Goal: Complete application form: Complete application form

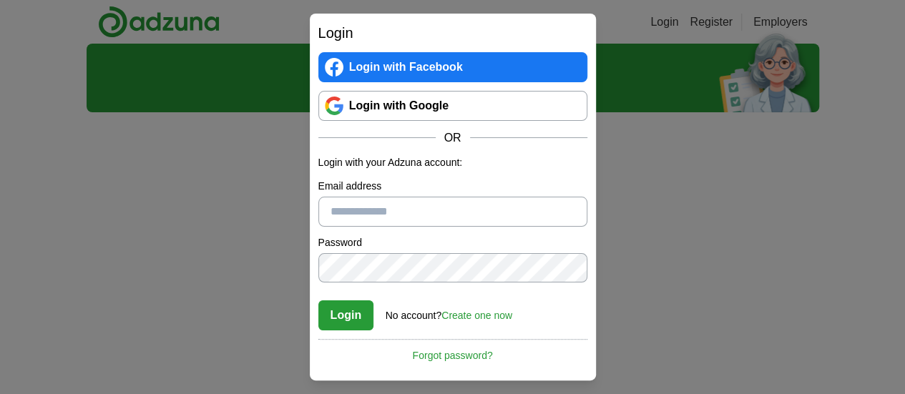
click at [406, 103] on link "Login with Google" at bounding box center [452, 106] width 269 height 30
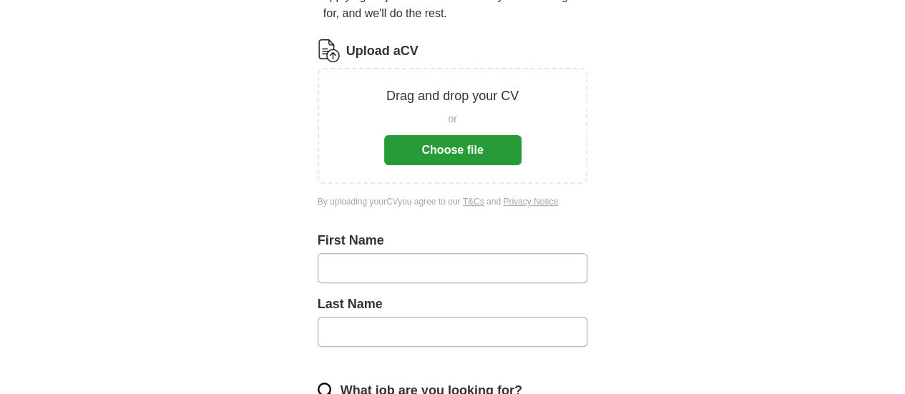
scroll to position [215, 0]
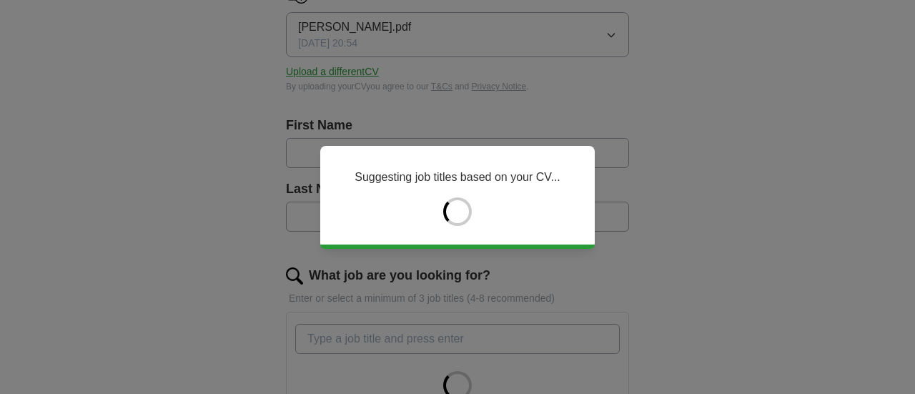
type input "*******"
type input "*********"
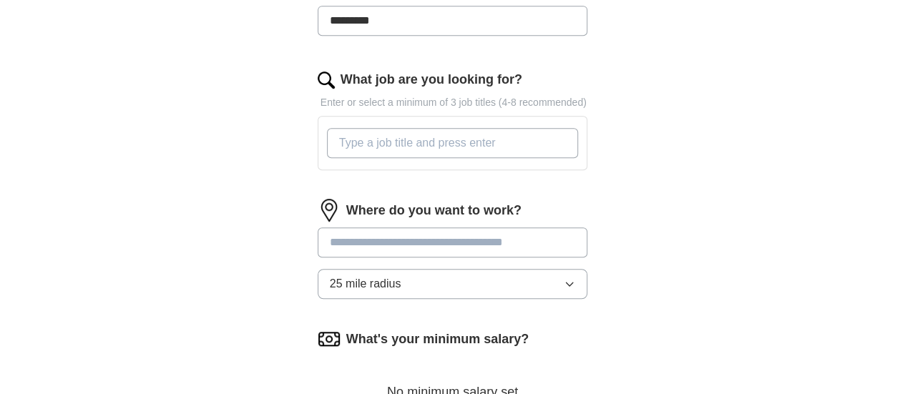
scroll to position [429, 0]
click at [419, 128] on input "What job are you looking for?" at bounding box center [453, 142] width 252 height 30
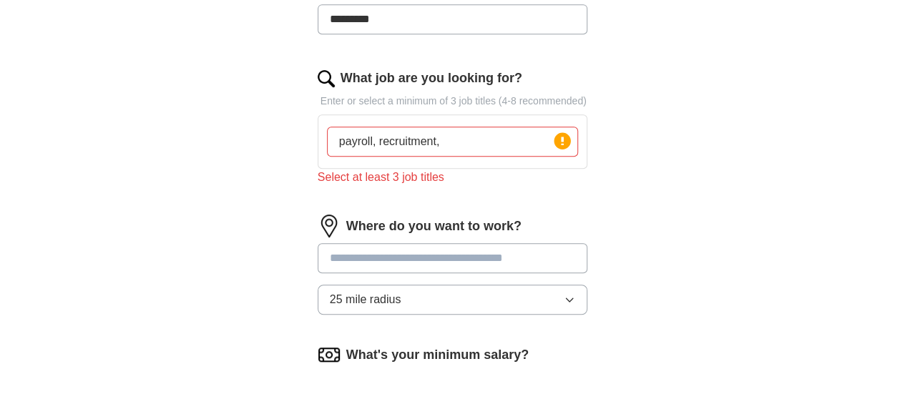
click at [411, 127] on input "payroll, recruitment," at bounding box center [453, 142] width 252 height 30
drag, startPoint x: 415, startPoint y: 82, endPoint x: 561, endPoint y: 84, distance: 146.6
click at [561, 94] on p "Enter or select a minimum of 3 job titles (4-8 recommended)" at bounding box center [452, 101] width 270 height 15
click at [515, 94] on p "Enter or select a minimum of 3 job titles (4-8 recommended)" at bounding box center [452, 101] width 270 height 15
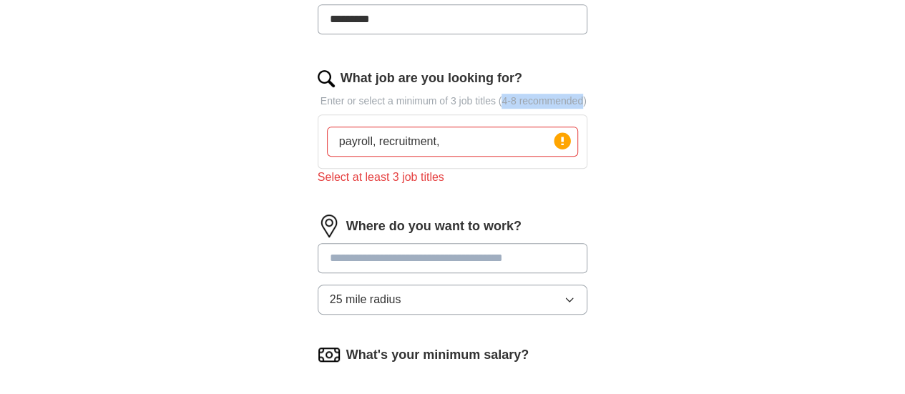
drag, startPoint x: 466, startPoint y: 82, endPoint x: 546, endPoint y: 81, distance: 79.4
click at [546, 94] on p "Enter or select a minimum of 3 job titles (4-8 recommended)" at bounding box center [452, 101] width 270 height 15
copy p "4-8 recommended"
drag, startPoint x: 346, startPoint y: 122, endPoint x: 286, endPoint y: 111, distance: 61.1
click at [317, 114] on div "payroll, recruitment, Press return to add title" at bounding box center [452, 141] width 270 height 54
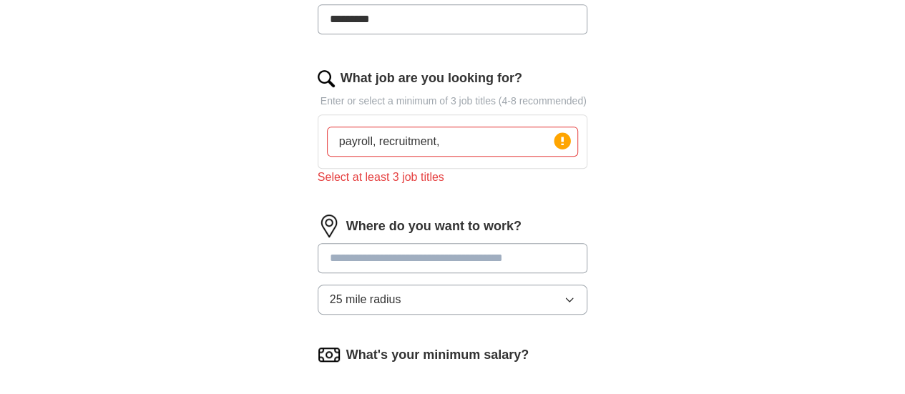
paste input "Recruitment Consultant"
paste input "Talent Acquisition Specialist"
paste input "HR Administrator / HR Assistant"
paste input "Payroll Administrator / Payroll Assistant"
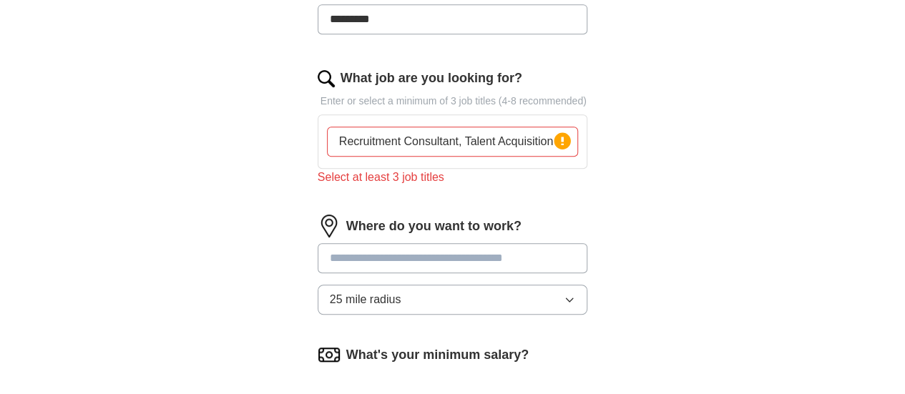
paste input "Payroll Officer"
paste input "Catalog Associate"
paste input "Data Entry / Operations Coordinator"
paste input "Customer Operations / Business Support Executive"
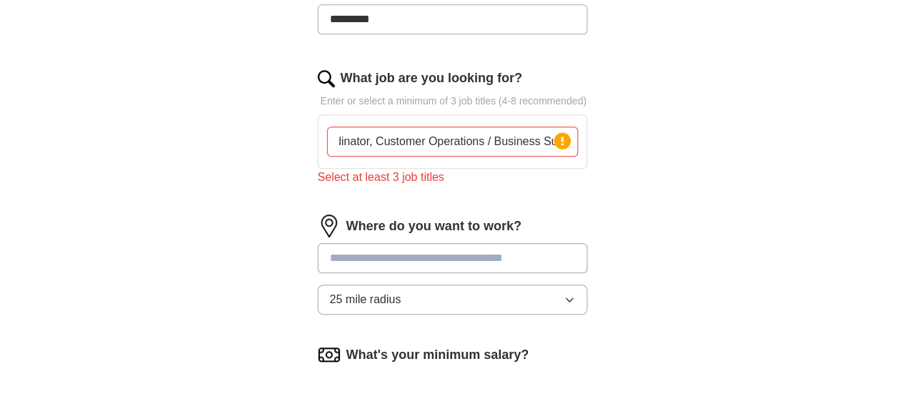
type input "Recruitment Consultant, Talent Acquisition Specialist, HR Administrator / HR As…"
click at [362, 243] on input at bounding box center [452, 258] width 270 height 30
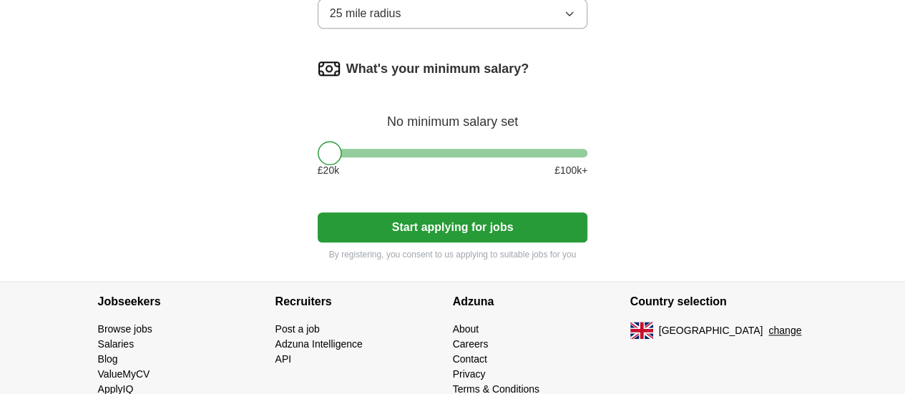
scroll to position [732, 0]
drag, startPoint x: 299, startPoint y: 135, endPoint x: 336, endPoint y: 139, distance: 37.4
click at [355, 141] on div at bounding box center [367, 153] width 24 height 24
click at [449, 212] on button "Start applying for jobs" at bounding box center [452, 227] width 270 height 30
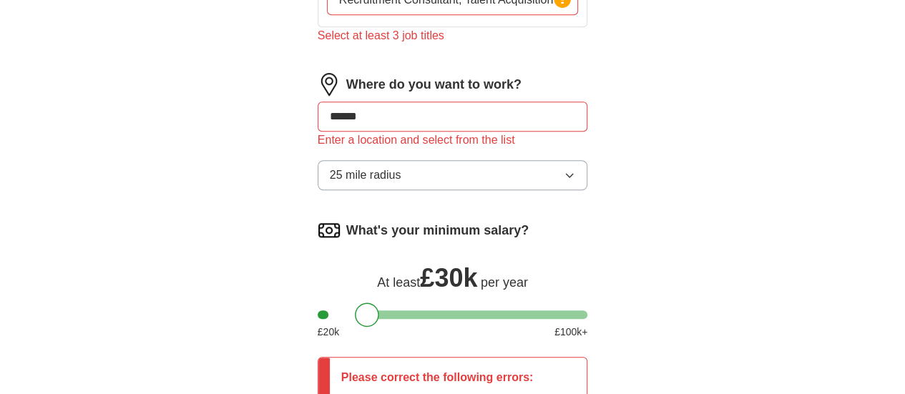
scroll to position [446, 0]
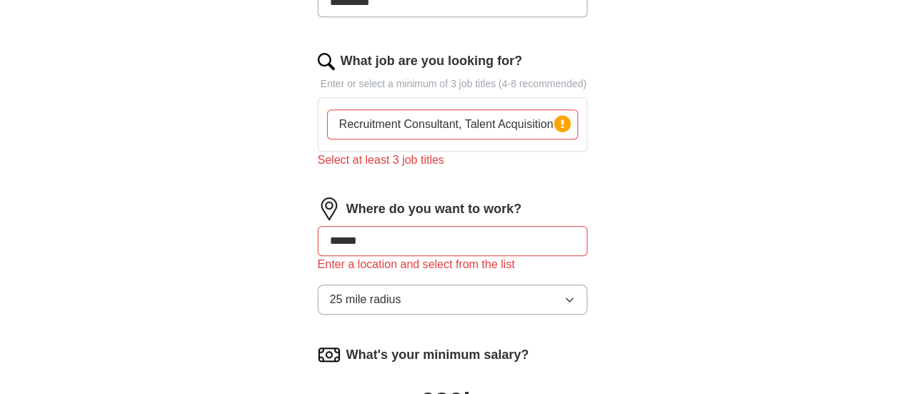
click at [463, 109] on input "Recruitment Consultant, Talent Acquisition Specialist, HR Administrator / HR As…" at bounding box center [453, 124] width 252 height 30
click at [358, 112] on input "Recruitment Consultant, Talent Acquisition Specialist, HR Administrator / HR As…" at bounding box center [453, 124] width 252 height 30
click at [445, 109] on input "Recruitment Consultant, Talent Acquisition Specialist, HR Administrator / HR As…" at bounding box center [453, 124] width 252 height 30
click at [345, 226] on input "******" at bounding box center [452, 241] width 270 height 30
drag, startPoint x: 345, startPoint y: 220, endPoint x: 227, endPoint y: 216, distance: 117.3
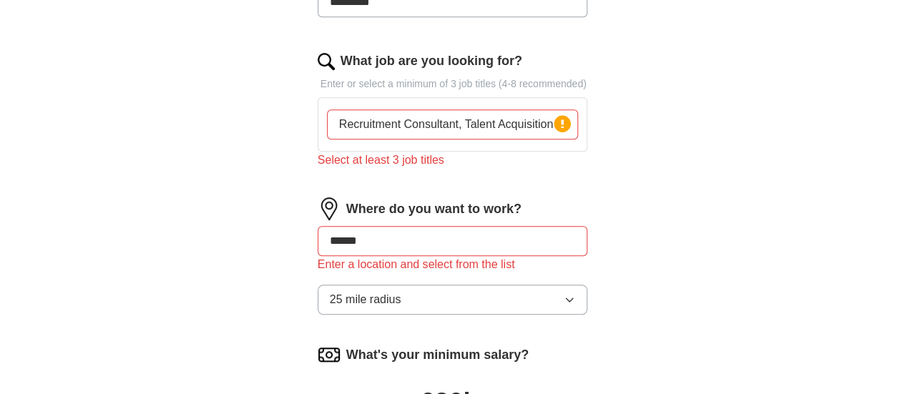
click at [270, 216] on div "Let ApplyIQ do the hard work of searching and applying for jobs. Just tell us w…" at bounding box center [453, 165] width 366 height 977
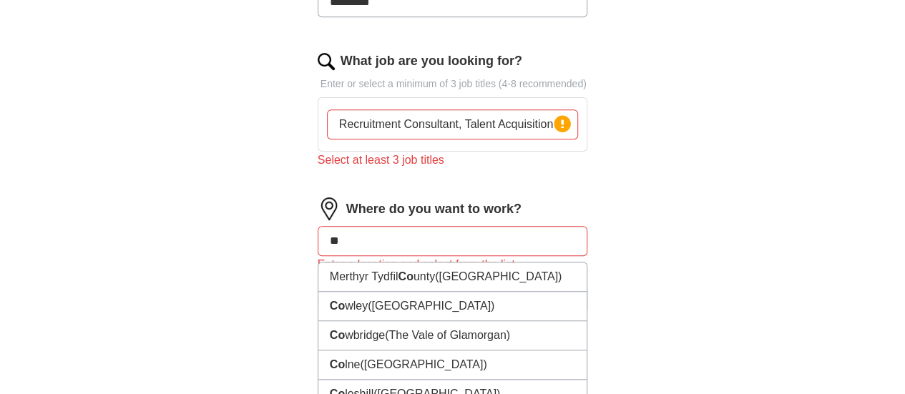
type input "*"
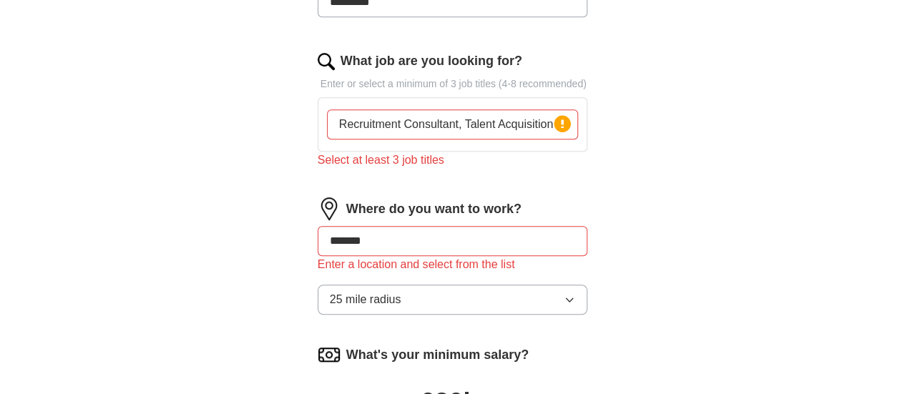
type input "*"
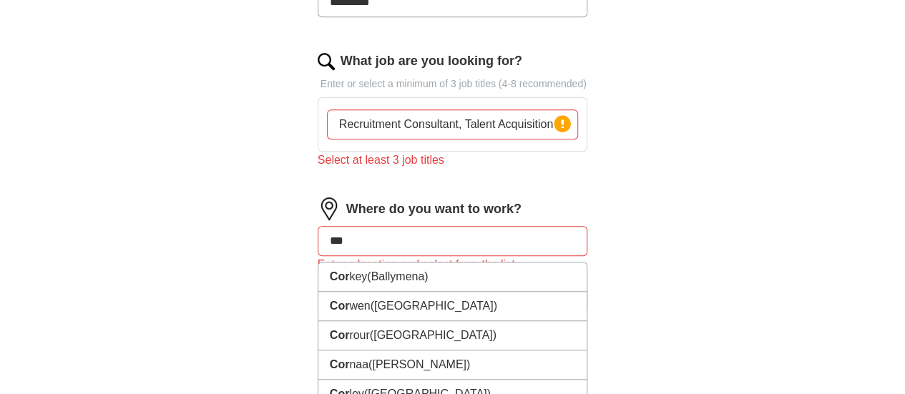
type input "****"
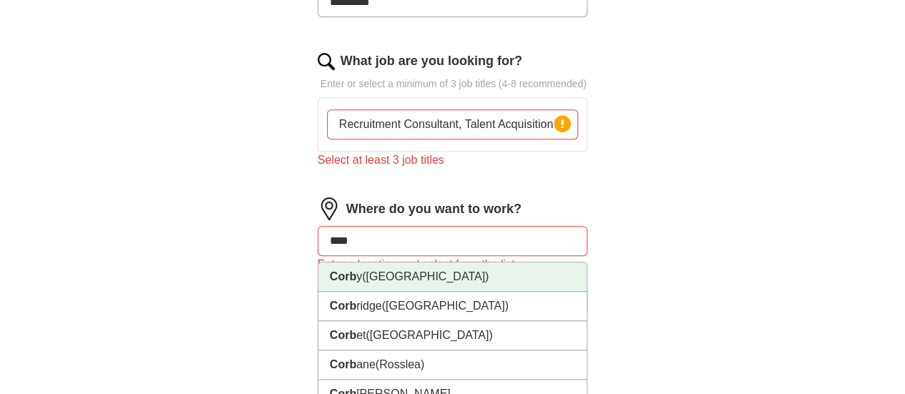
click at [392, 270] on span "([GEOGRAPHIC_DATA])" at bounding box center [425, 276] width 127 height 12
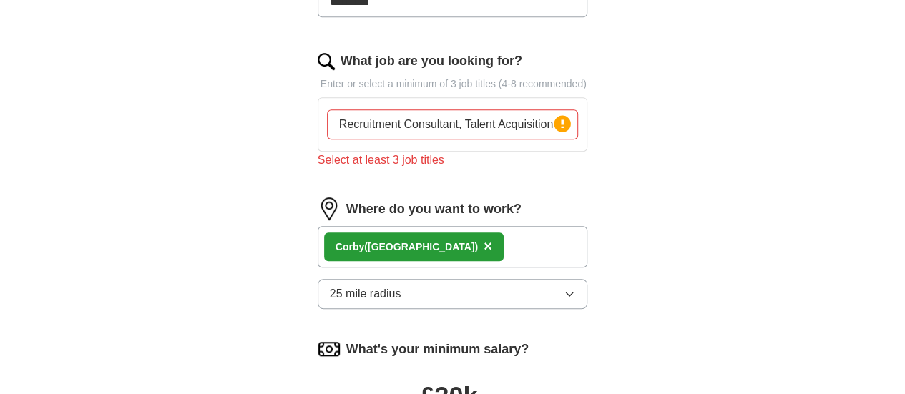
drag, startPoint x: 514, startPoint y: 98, endPoint x: 507, endPoint y: 101, distance: 7.7
click at [513, 109] on input "Recruitment Consultant, Talent Acquisition Specialist, HR Administrator / HR As…" at bounding box center [453, 124] width 252 height 30
drag, startPoint x: 455, startPoint y: 104, endPoint x: 698, endPoint y: 95, distance: 243.3
click at [695, 97] on div "ApplyIQ Let ApplyIQ do the hard work of searching and applying for jobs. Just t…" at bounding box center [453, 114] width 732 height 1034
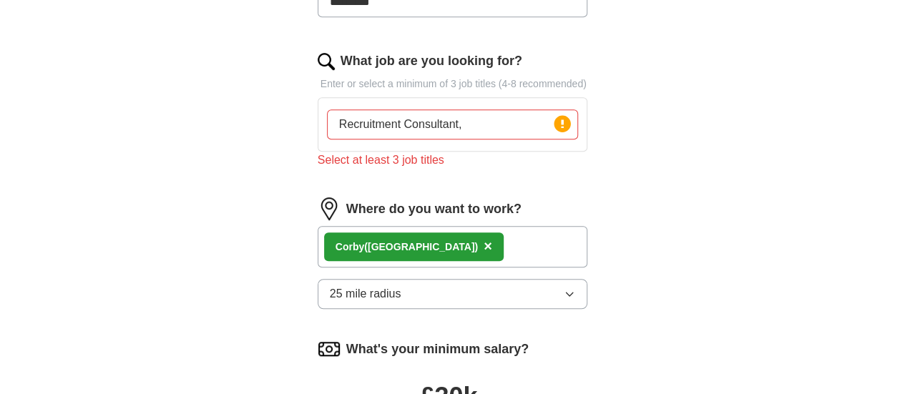
scroll to position [0, 0]
paste input "Data Entry"
paste input "Payroll Assistant"
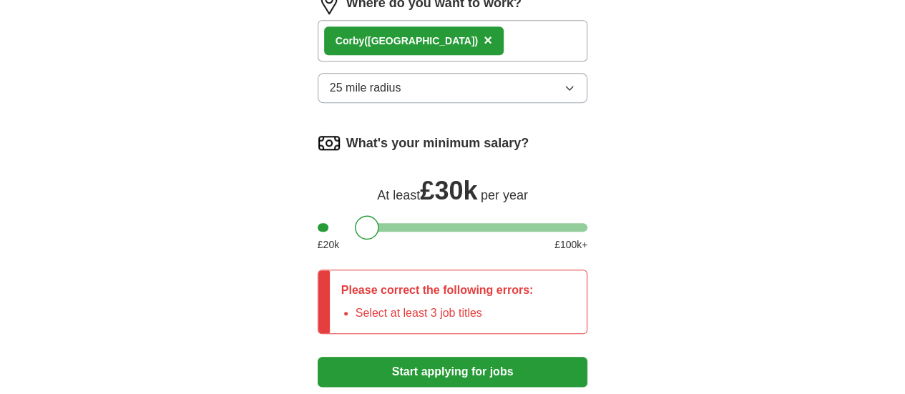
scroll to position [804, 0]
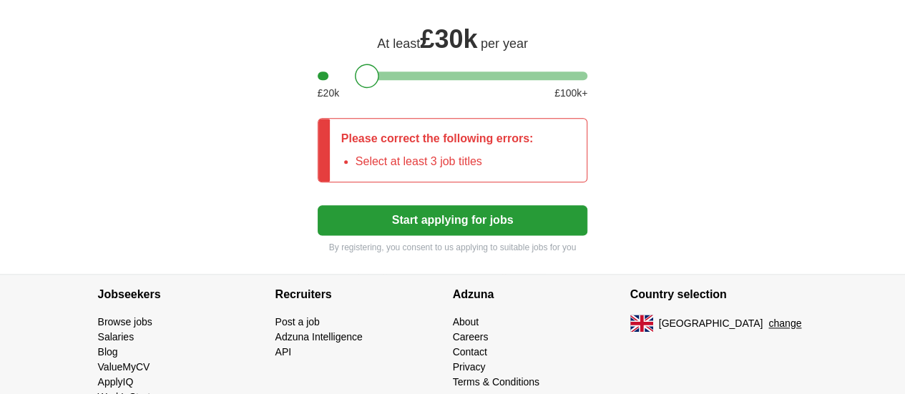
click at [434, 205] on button "Start applying for jobs" at bounding box center [452, 220] width 270 height 30
click at [445, 205] on button "Start applying for jobs" at bounding box center [452, 220] width 270 height 30
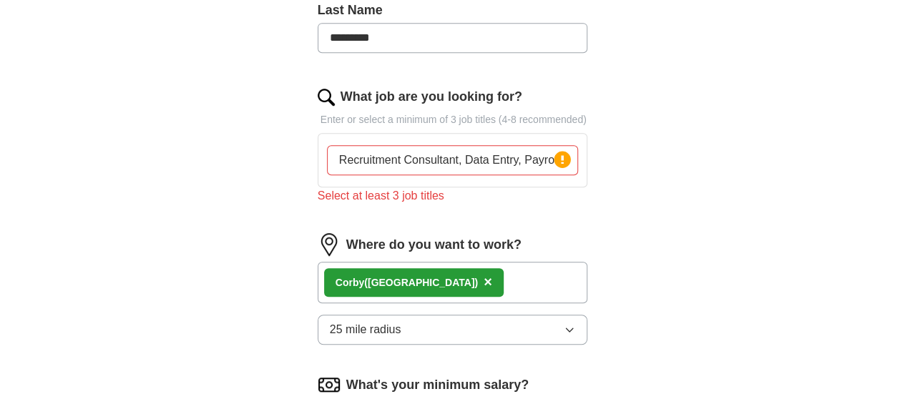
scroll to position [375, 0]
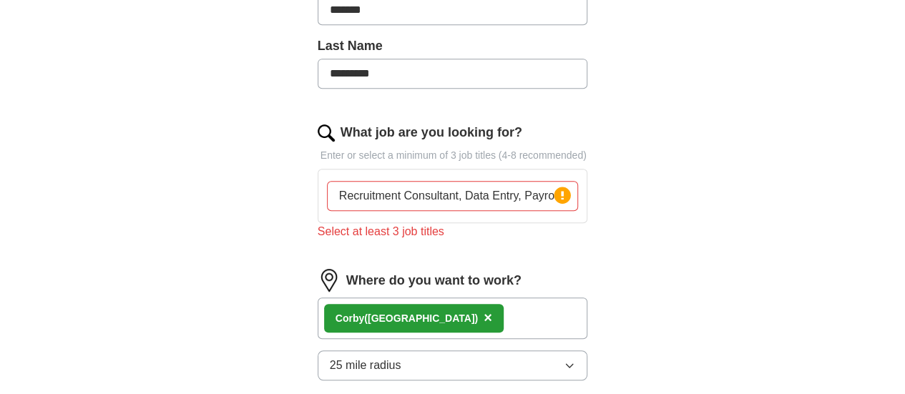
click at [426, 181] on input "Recruitment Consultant, Data Entry, Payroll Assistant" at bounding box center [453, 196] width 252 height 30
type input "Recruitment Consultant Data Entry, Payroll Assistant"
click at [571, 181] on input "Recruitment Consultant Data Entry, Payroll Assistant" at bounding box center [453, 196] width 252 height 30
drag, startPoint x: 576, startPoint y: 174, endPoint x: 23, endPoint y: 152, distance: 553.2
click at [87, 154] on div "ApplyIQ Let ApplyIQ do the hard work of searching and applying for jobs. Just t…" at bounding box center [453, 186] width 732 height 1034
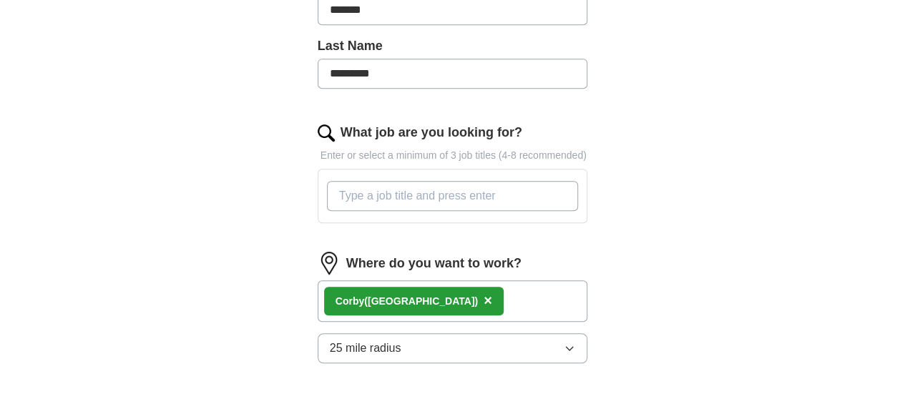
click at [327, 183] on input "What job are you looking for?" at bounding box center [453, 196] width 252 height 30
type input "p"
click at [342, 123] on label "What job are you looking for?" at bounding box center [431, 132] width 182 height 19
click at [342, 181] on input "What job are you looking for?" at bounding box center [453, 196] width 252 height 30
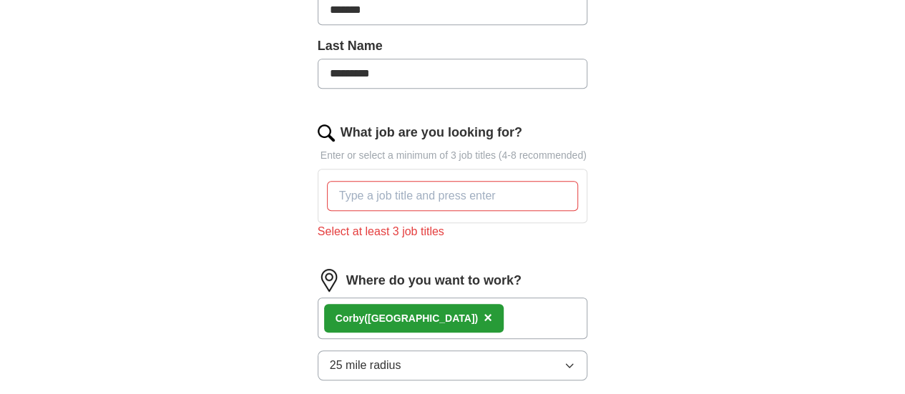
click at [325, 124] on div "What job are you looking for? Enter or select a minimum of 3 job titles (4-8 re…" at bounding box center [452, 187] width 270 height 129
click at [345, 181] on input "What job are you looking for?" at bounding box center [453, 196] width 252 height 30
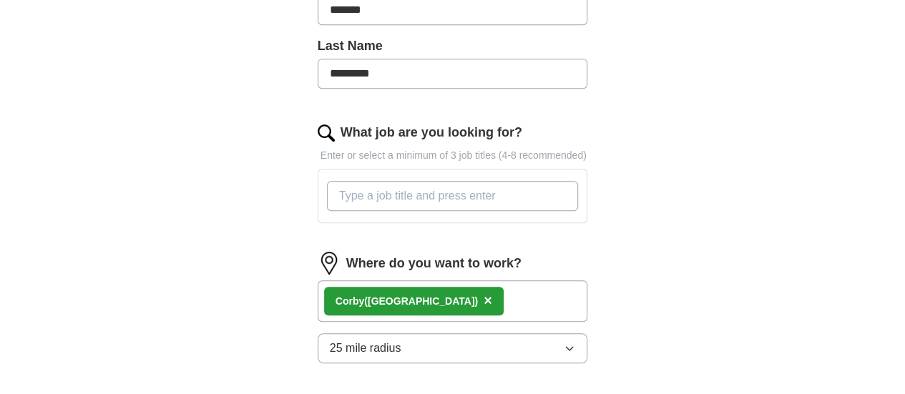
click at [345, 181] on input "What job are you looking for?" at bounding box center [453, 196] width 252 height 30
click at [345, 123] on label "What job are you looking for?" at bounding box center [431, 132] width 182 height 19
click at [345, 181] on input "What job are you looking for?" at bounding box center [453, 196] width 252 height 30
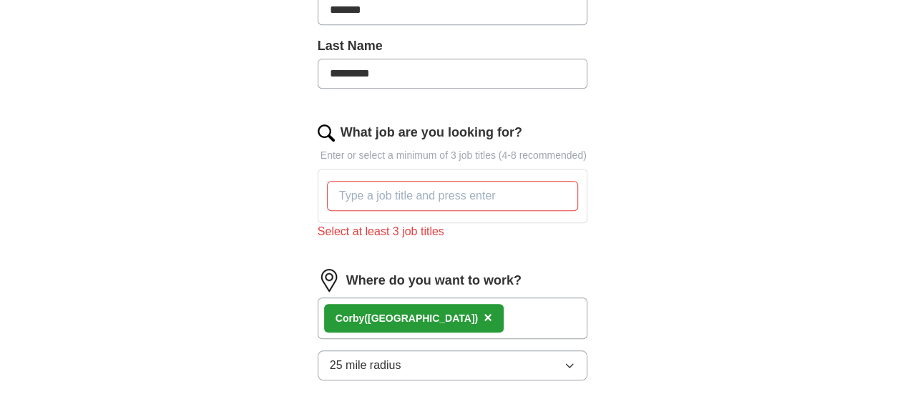
click at [344, 123] on label "What job are you looking for?" at bounding box center [431, 132] width 182 height 19
click at [344, 181] on input "What job are you looking for?" at bounding box center [453, 196] width 252 height 30
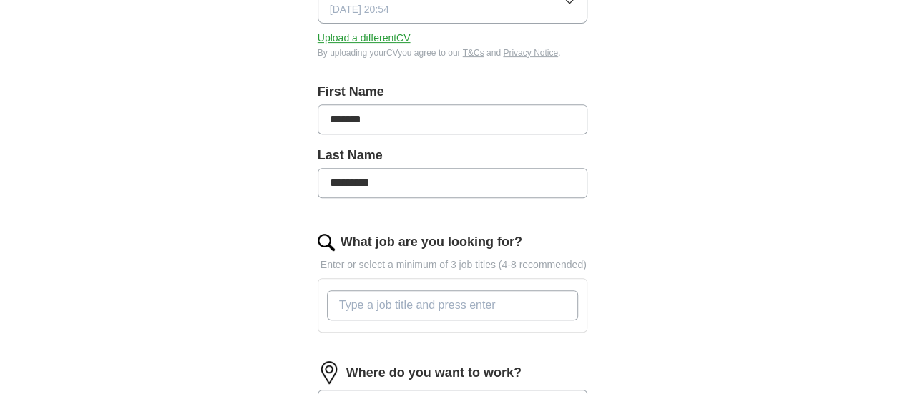
scroll to position [358, 0]
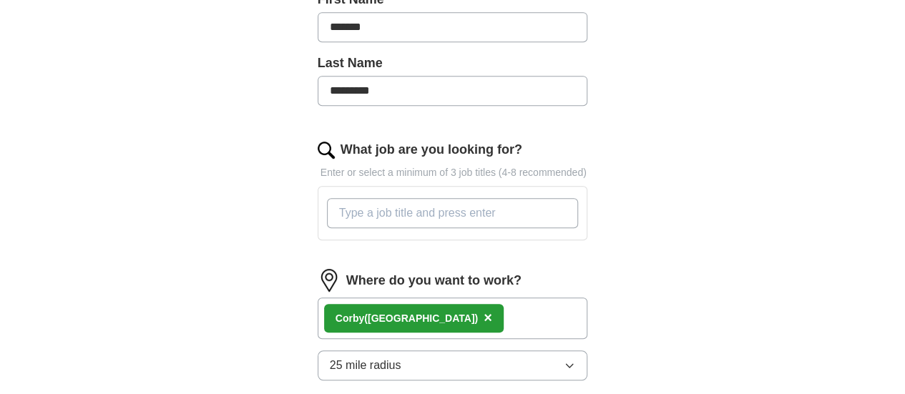
click at [360, 198] on input "What job are you looking for?" at bounding box center [453, 213] width 252 height 30
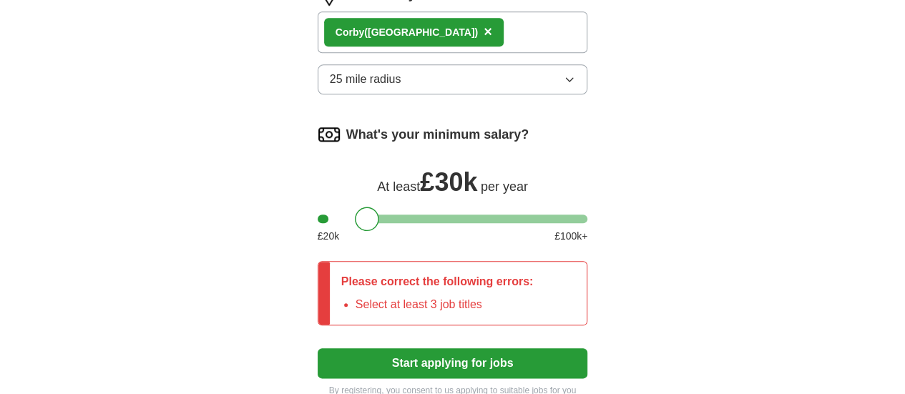
click at [443, 348] on button "Start applying for jobs" at bounding box center [452, 363] width 270 height 30
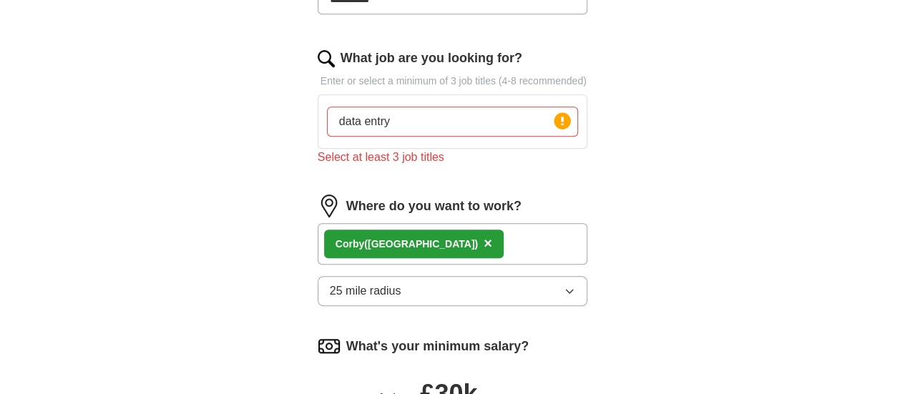
scroll to position [446, 0]
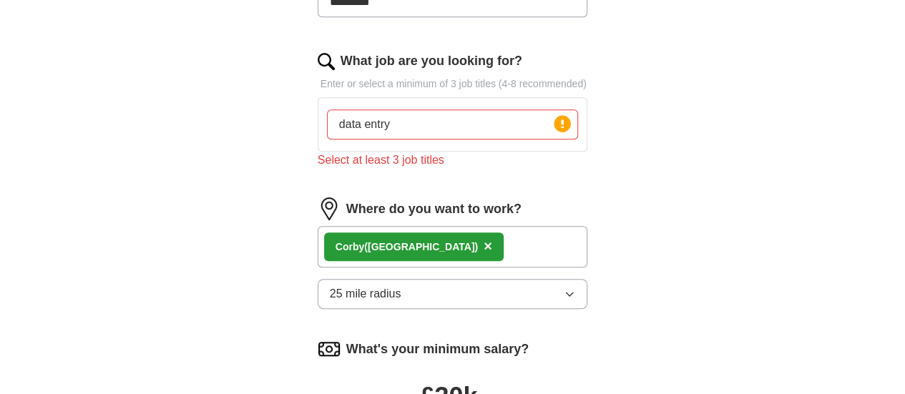
drag, startPoint x: 361, startPoint y: 104, endPoint x: 247, endPoint y: 87, distance: 115.1
click at [270, 87] on div "Let ApplyIQ do the hard work of searching and applying for jobs. Just tell us w…" at bounding box center [453, 154] width 366 height 954
paste input "Payroll Assistant"
paste input "Data Entry"
paste input "Business Support Executive"
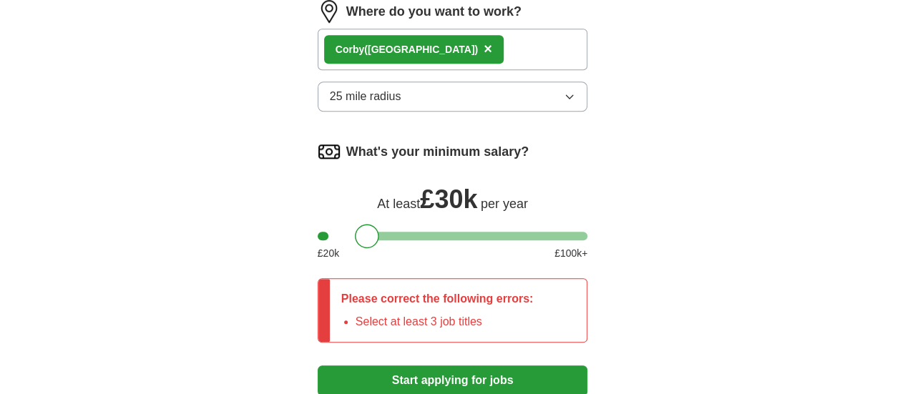
scroll to position [804, 0]
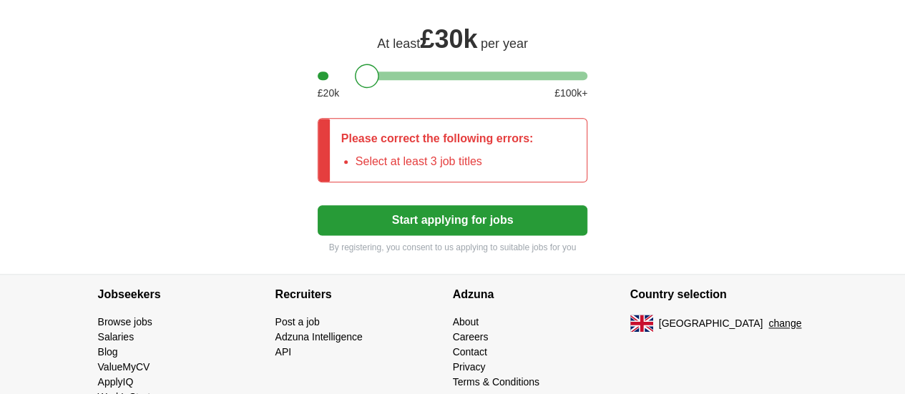
click at [429, 205] on button "Start applying for jobs" at bounding box center [452, 220] width 270 height 30
click at [395, 119] on div "Please correct the following errors: Select at least 3 job titles" at bounding box center [437, 150] width 215 height 63
click at [419, 153] on li "Select at least 3 job titles" at bounding box center [444, 161] width 178 height 17
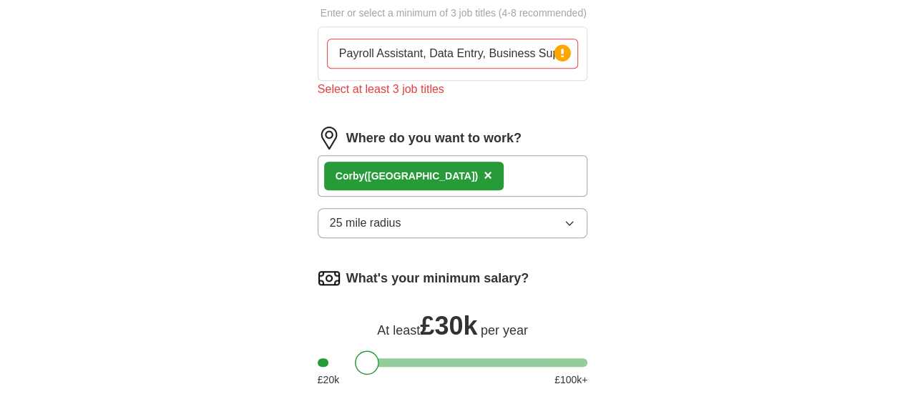
scroll to position [446, 0]
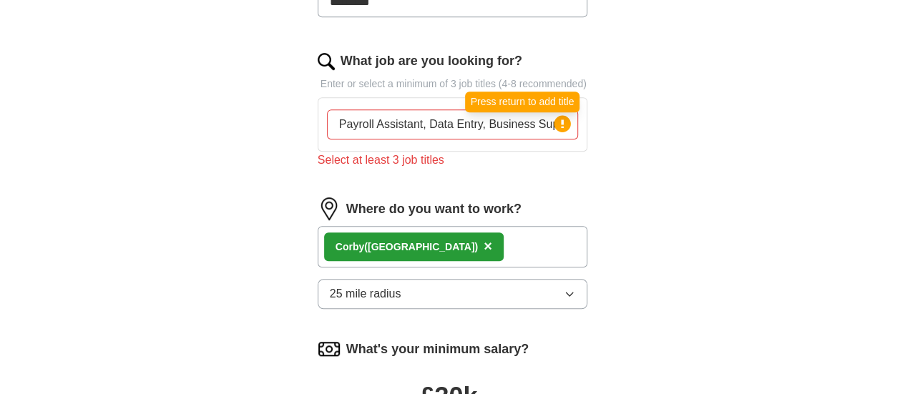
click at [571, 115] on circle at bounding box center [562, 123] width 16 height 16
click at [548, 109] on input "Payroll Assistant, Data Entry, Business Support Executive" at bounding box center [453, 124] width 252 height 30
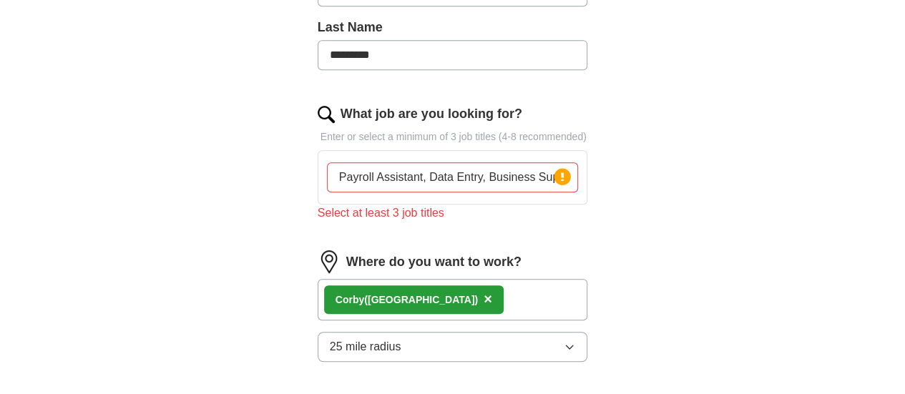
scroll to position [375, 0]
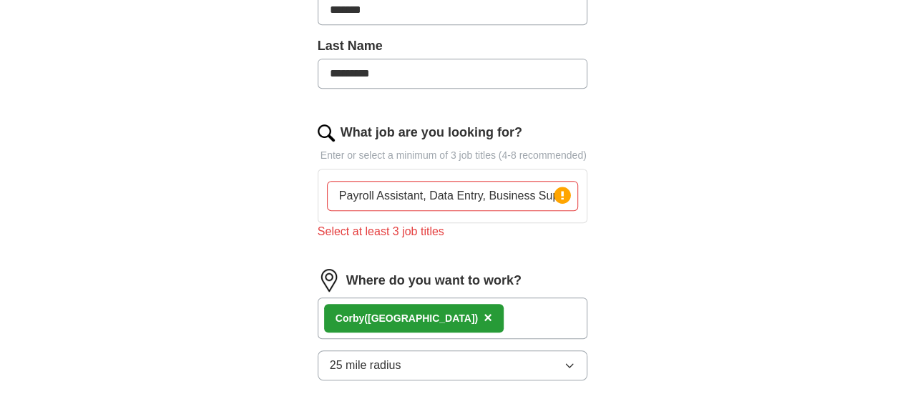
click at [355, 181] on input "Payroll Assistant, Data Entry, Business Support Executive" at bounding box center [453, 196] width 252 height 30
drag, startPoint x: 388, startPoint y: 177, endPoint x: 678, endPoint y: 194, distance: 290.1
click at [636, 194] on div "Let ApplyIQ do the hard work of searching and applying for jobs. Just tell us w…" at bounding box center [453, 226] width 366 height 954
type input "Payroll Assistant"
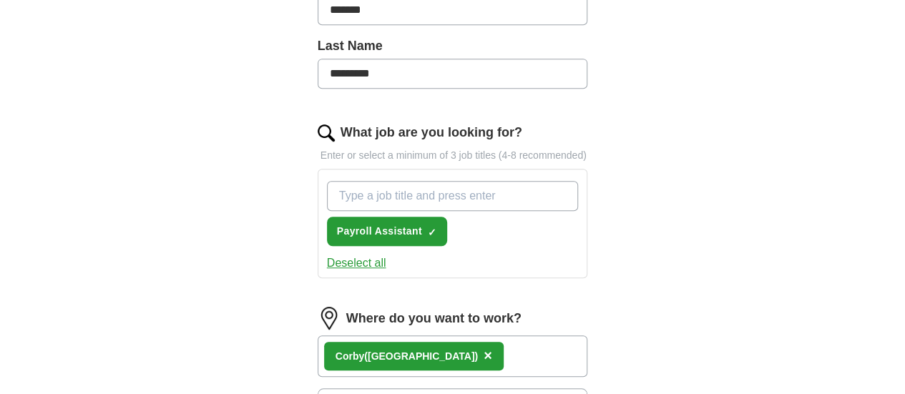
paste input "Business Support Executive"
type input "Business Support Executive"
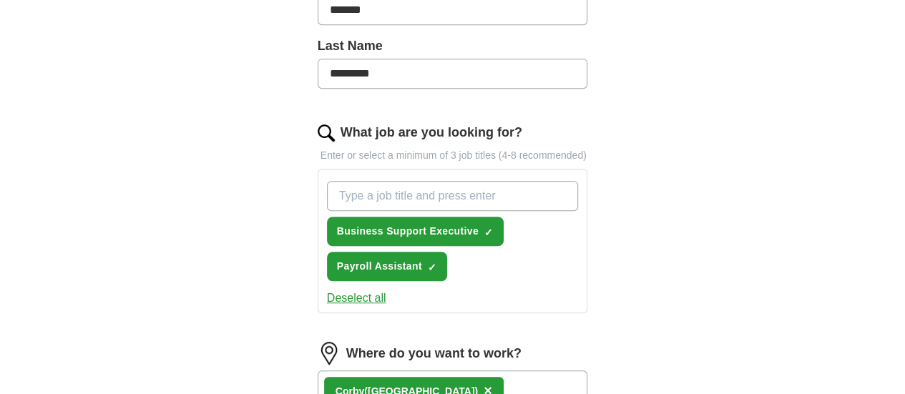
paste input "Data Entry"
type input "Data Entry"
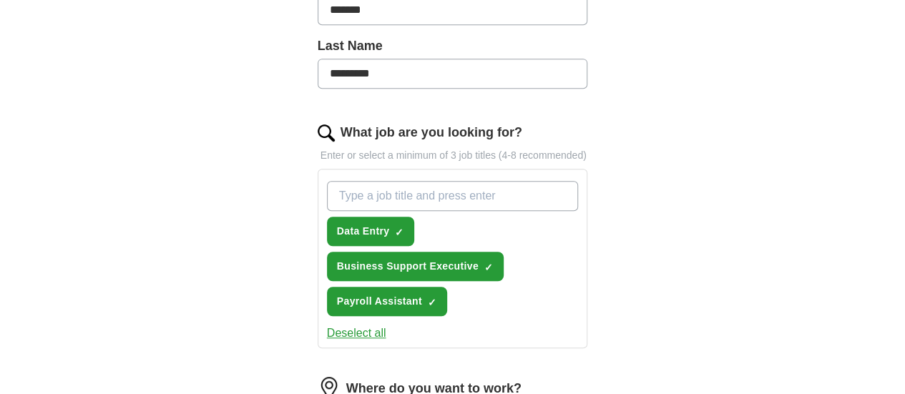
paste input "Catalog Associate"
type input "Catalog Associate"
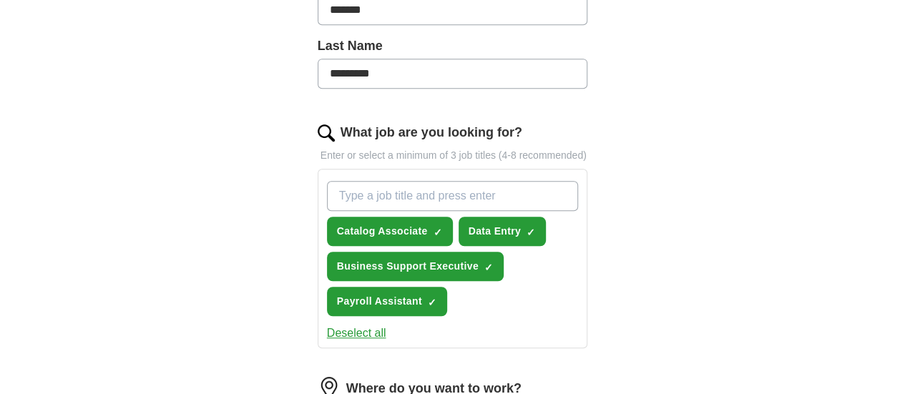
paste input "Payroll Administrator"
type input "Payroll Administrator"
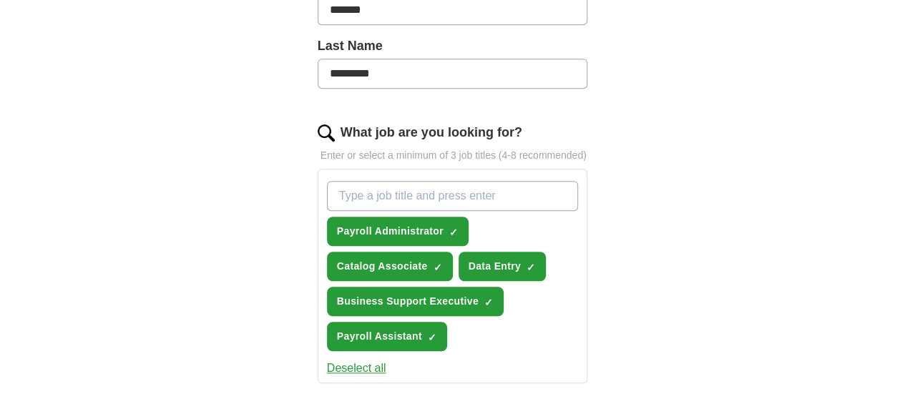
paste input "Recruitment Consultant"
type input "Recruitment Consultant"
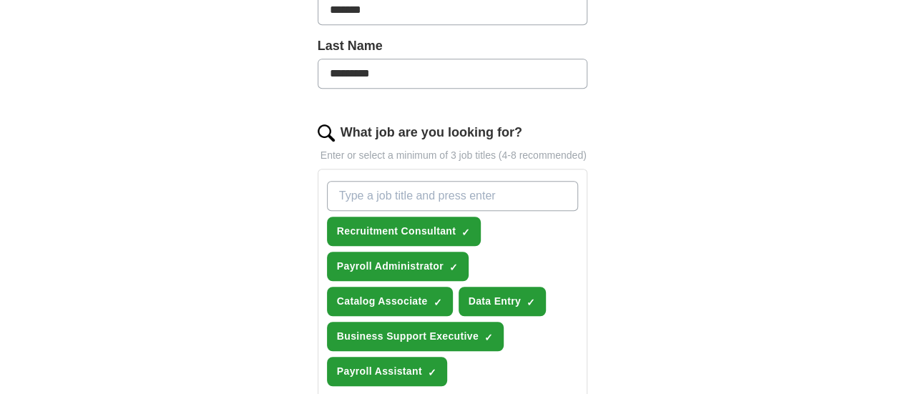
paste input "Operations Coordinator"
type input "Operations Coordinator"
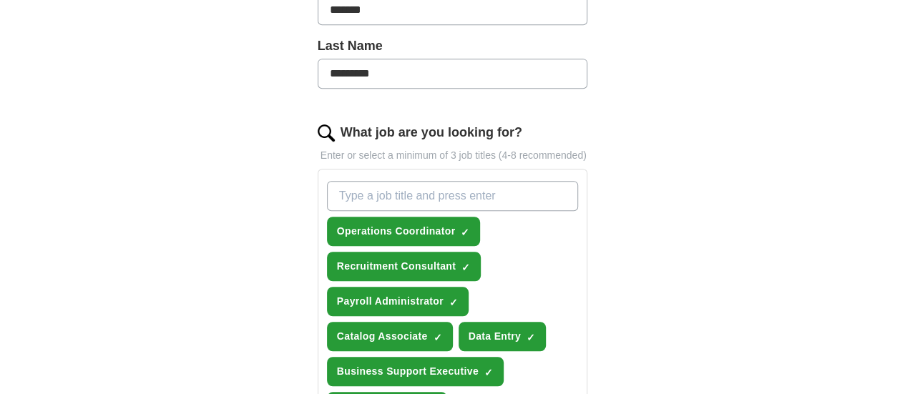
paste input "Customer Operations /"
type input "Customer Operations"
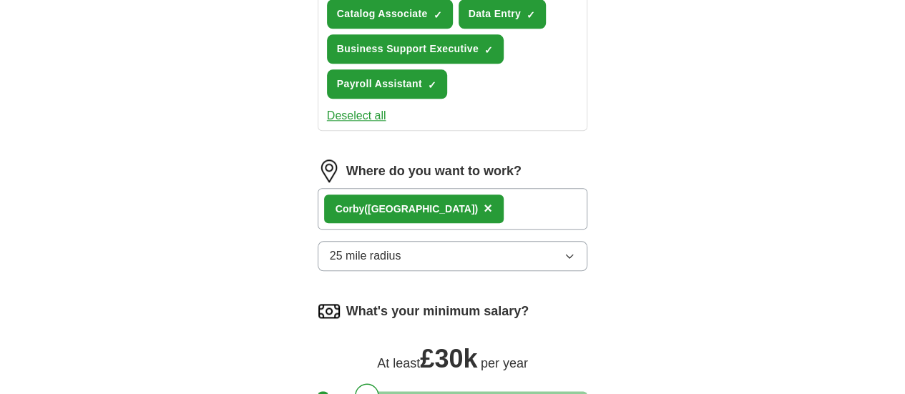
scroll to position [961, 0]
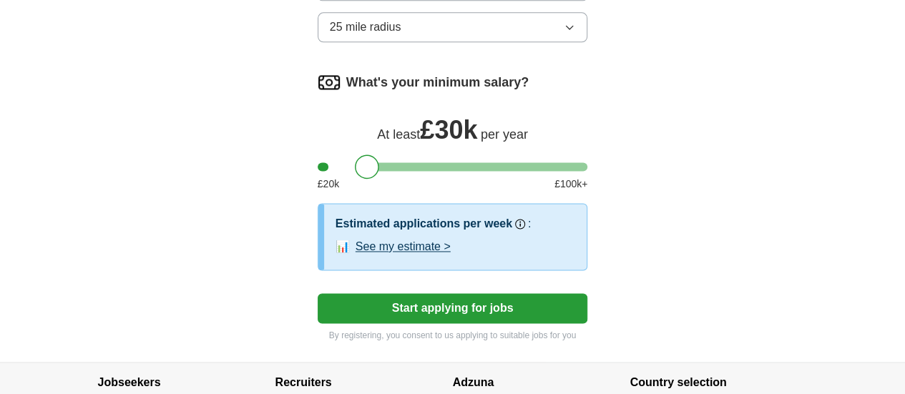
click at [477, 293] on button "Start applying for jobs" at bounding box center [452, 308] width 270 height 30
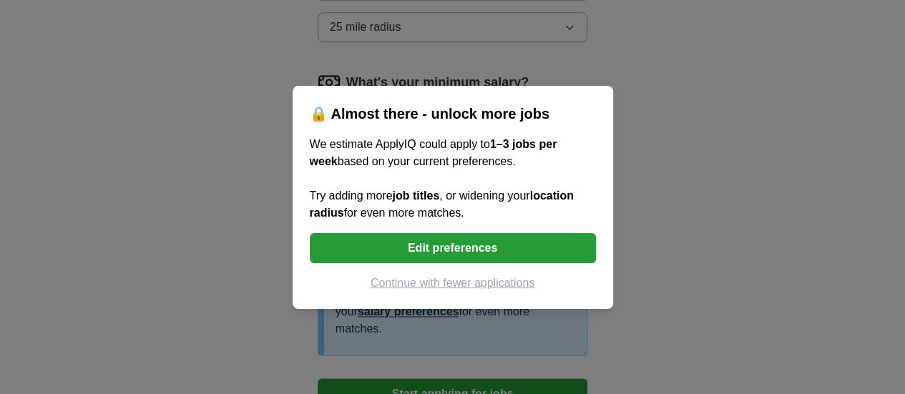
click at [518, 280] on button "Continue with fewer applications" at bounding box center [453, 283] width 286 height 17
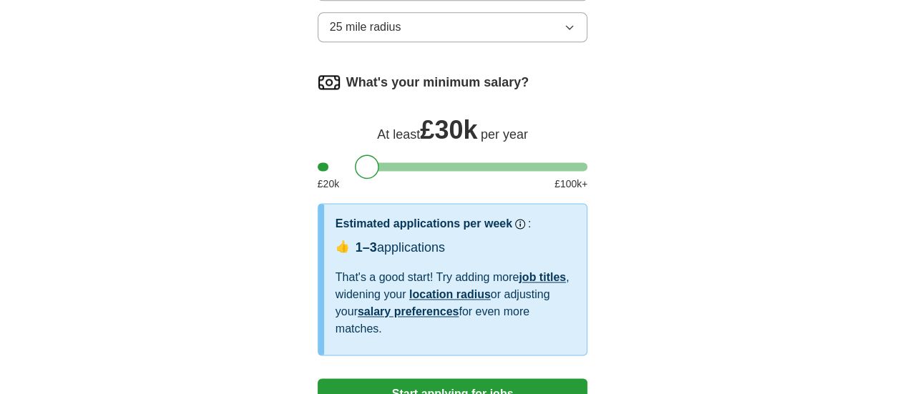
select select "**"
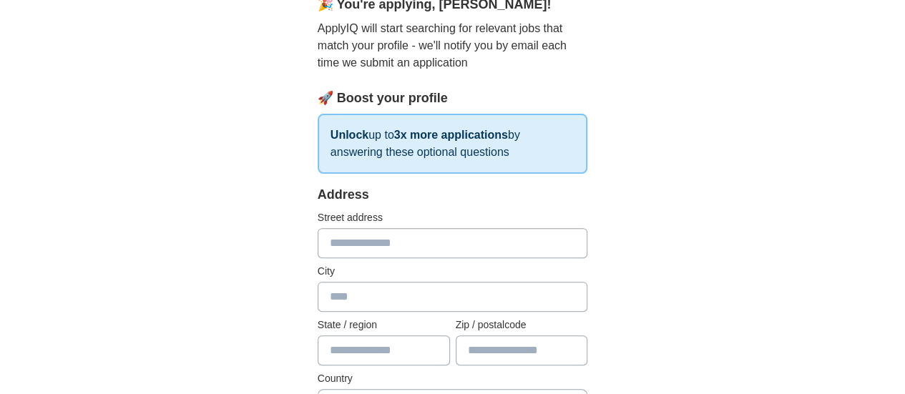
scroll to position [215, 0]
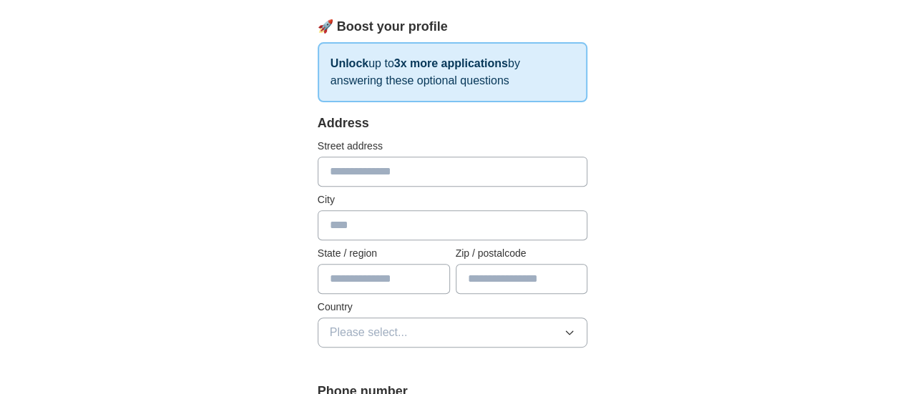
click at [345, 175] on input "text" at bounding box center [452, 172] width 270 height 30
type input "**********"
type input "*****"
type input "**********"
type input "********"
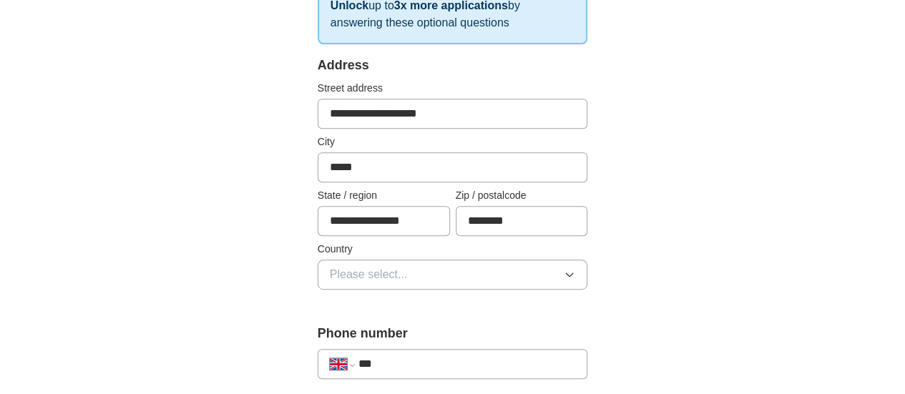
scroll to position [286, 0]
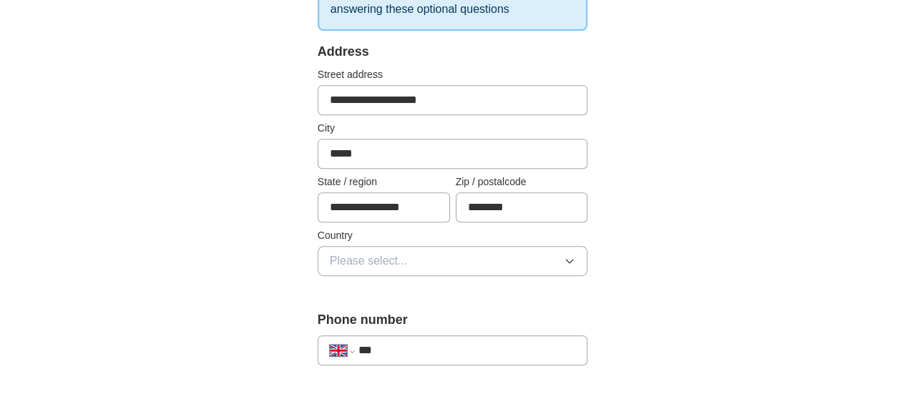
click at [558, 275] on div "**********" at bounding box center [452, 167] width 270 height 251
click at [562, 250] on button "Please select..." at bounding box center [452, 261] width 270 height 30
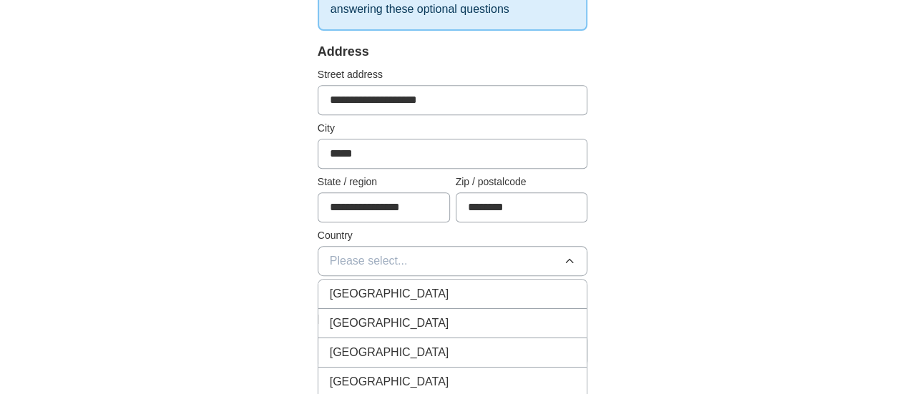
click at [383, 294] on div "[GEOGRAPHIC_DATA]" at bounding box center [453, 293] width 246 height 17
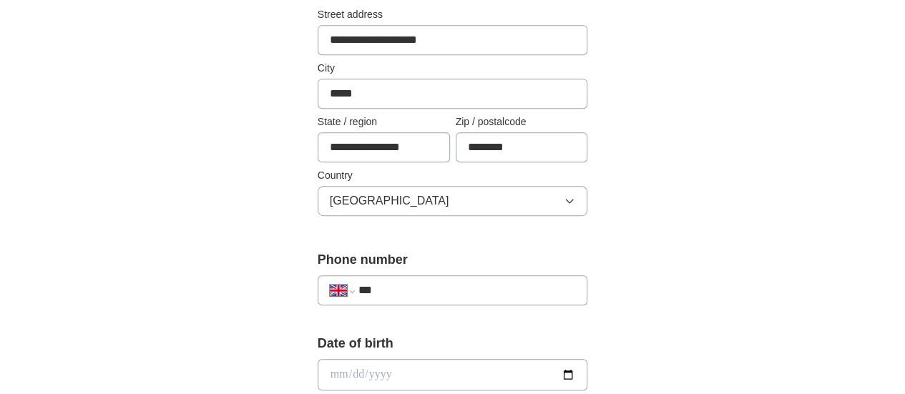
scroll to position [429, 0]
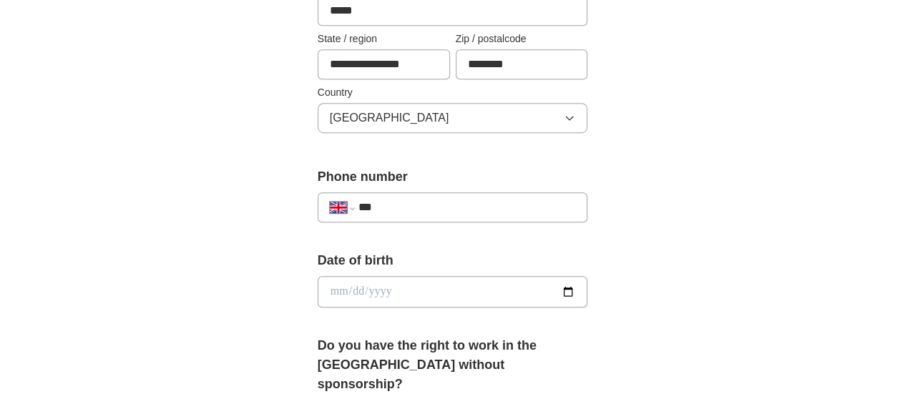
click at [430, 214] on div "**********" at bounding box center [452, 207] width 270 height 30
click at [422, 200] on input "***" at bounding box center [466, 207] width 217 height 17
type input "**********"
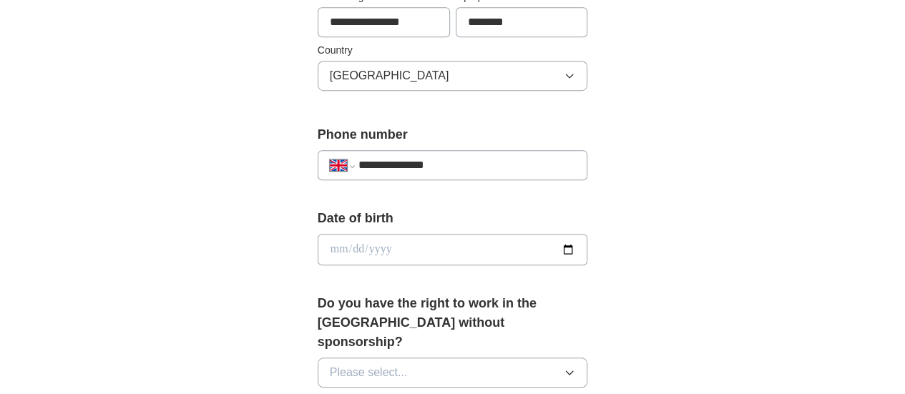
scroll to position [501, 0]
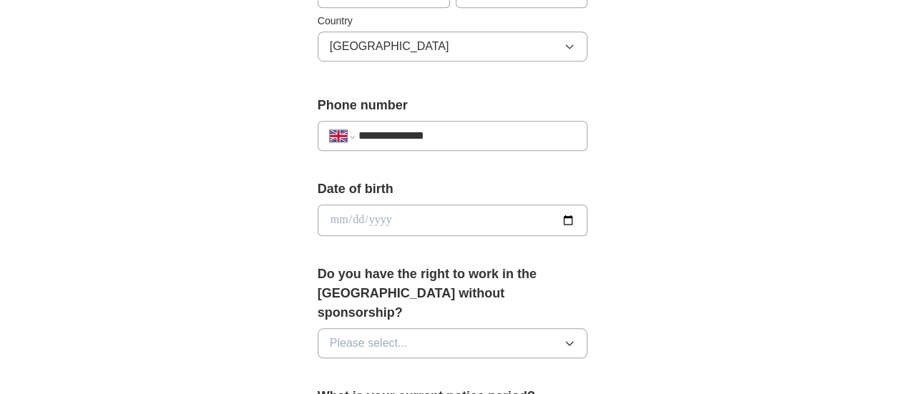
click at [385, 212] on input "date" at bounding box center [452, 220] width 270 height 31
type input "**********"
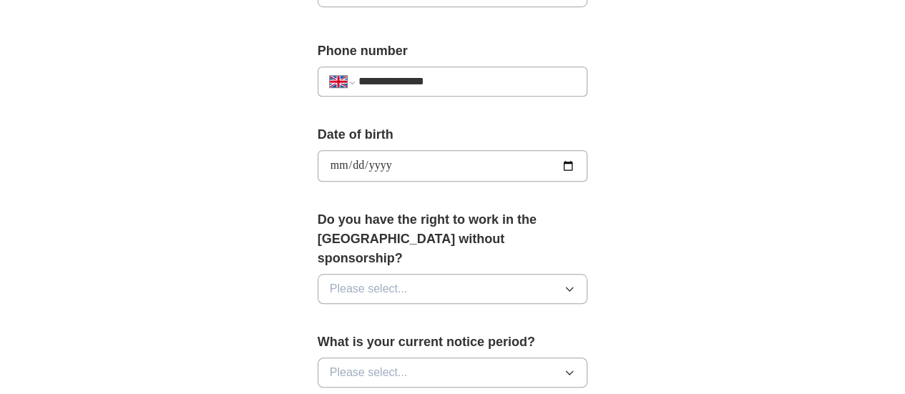
scroll to position [644, 0]
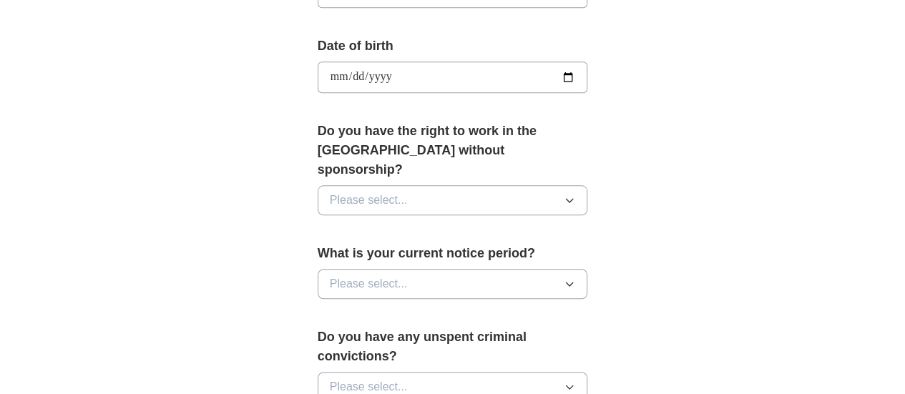
click at [391, 160] on div "Do you have the right to work in the [GEOGRAPHIC_DATA] without sponsorship? Ple…" at bounding box center [452, 174] width 270 height 105
click at [385, 185] on button "Please select..." at bounding box center [452, 200] width 270 height 30
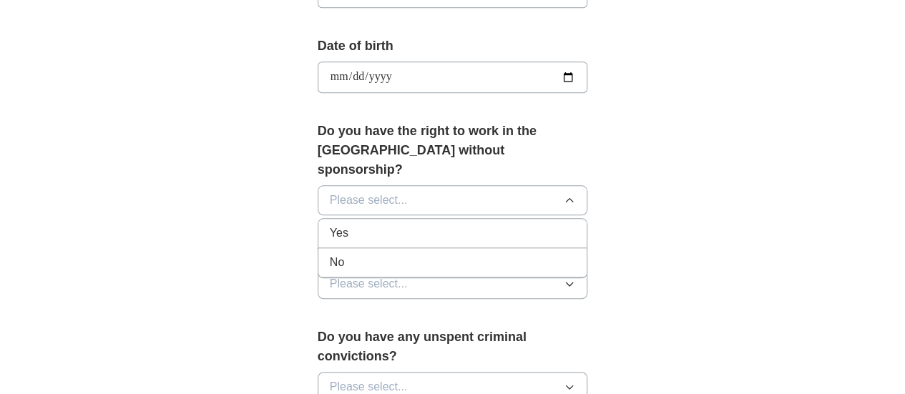
click at [353, 225] on div "Yes" at bounding box center [453, 233] width 246 height 17
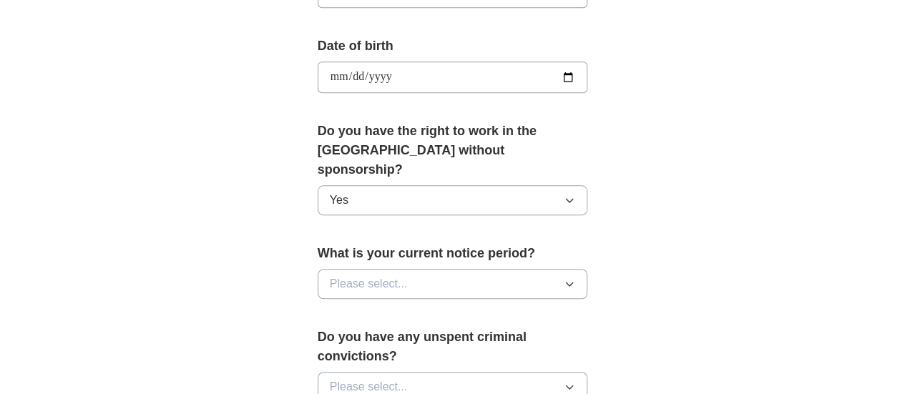
click at [336, 275] on span "Please select..." at bounding box center [369, 283] width 78 height 17
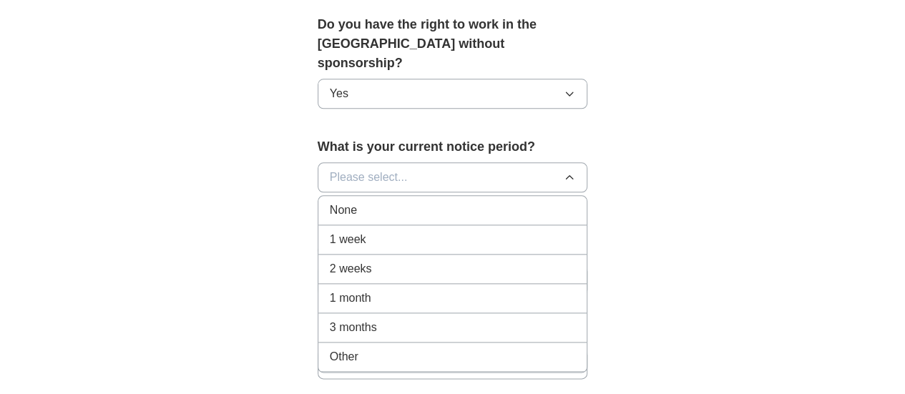
scroll to position [787, 0]
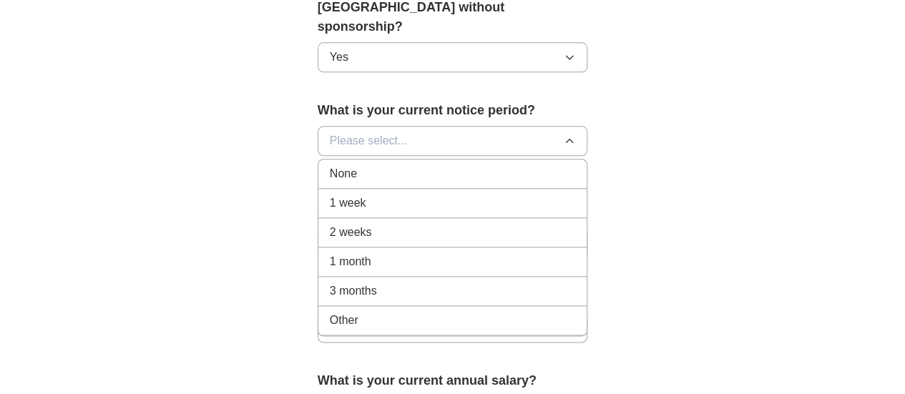
click at [366, 253] on div "1 month" at bounding box center [453, 261] width 246 height 17
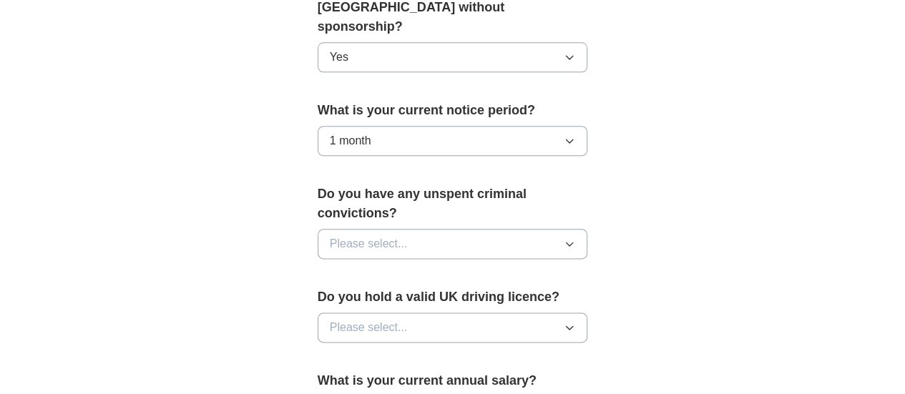
click at [404, 229] on button "Please select..." at bounding box center [452, 244] width 270 height 30
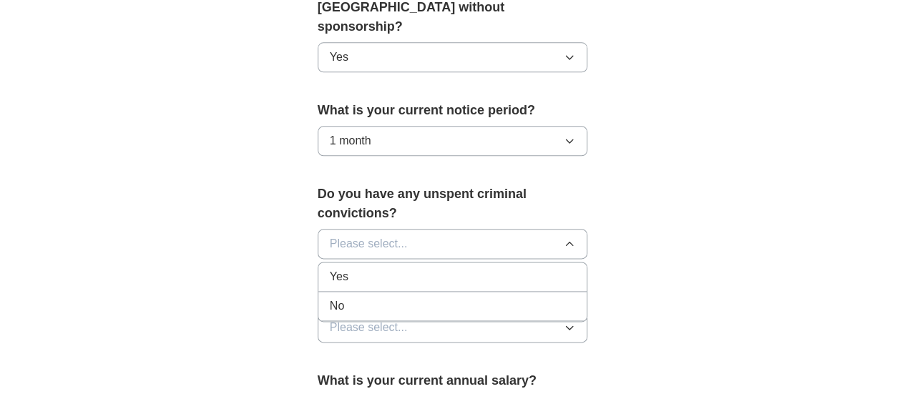
click at [330, 297] on div "No" at bounding box center [453, 305] width 246 height 17
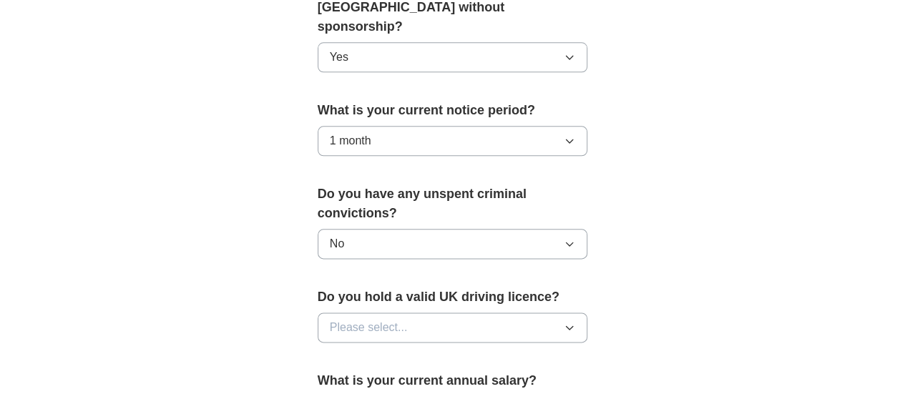
click at [386, 312] on button "Please select..." at bounding box center [452, 327] width 270 height 30
click at [330, 381] on div "No" at bounding box center [453, 389] width 246 height 17
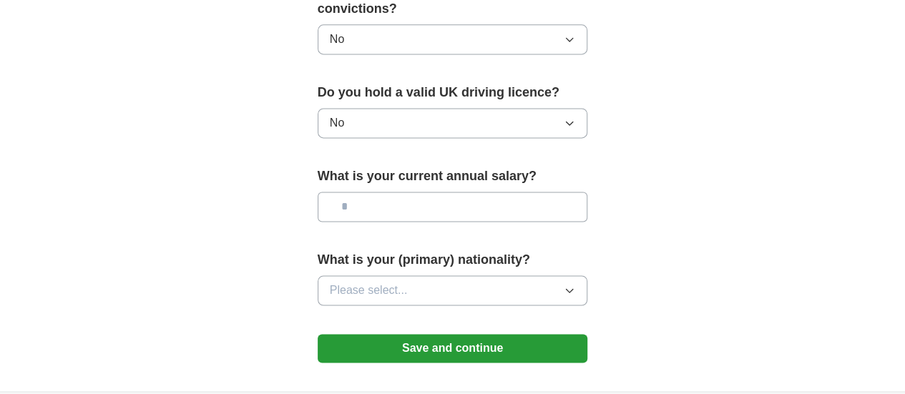
scroll to position [1001, 0]
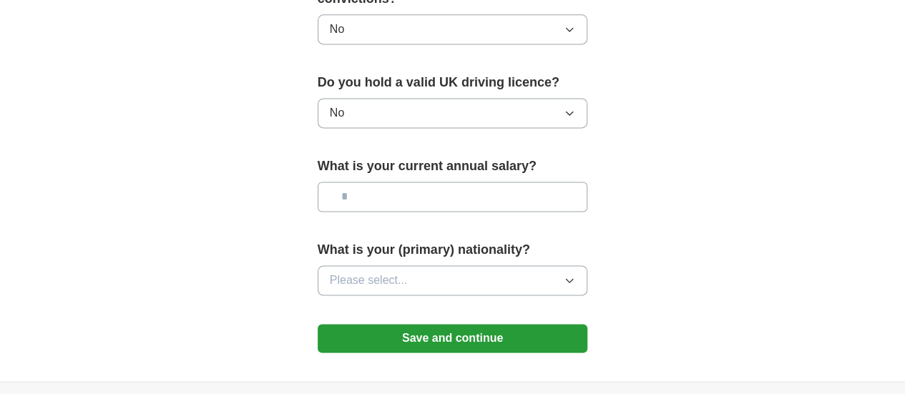
click at [389, 182] on input "text" at bounding box center [452, 197] width 270 height 30
type input "**"
type input "*******"
click at [365, 272] on span "Please select..." at bounding box center [369, 280] width 78 height 17
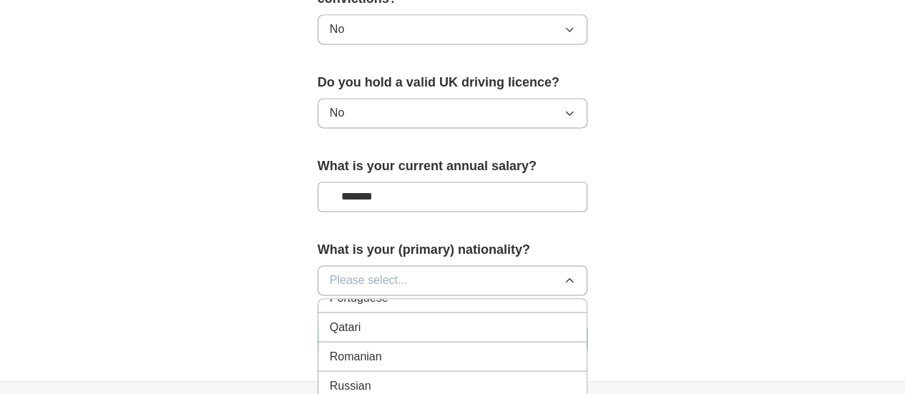
scroll to position [4148, 0]
click at [338, 379] on span "Romanian" at bounding box center [356, 387] width 52 height 17
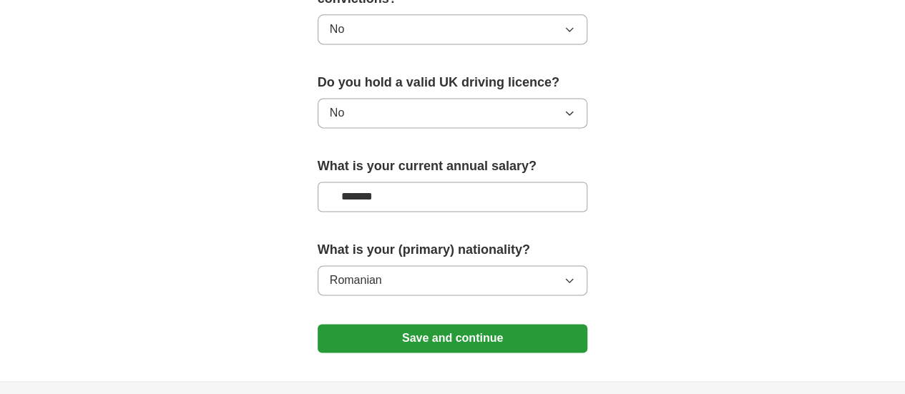
click at [507, 324] on button "Save and continue" at bounding box center [452, 338] width 270 height 29
